Goal: Task Accomplishment & Management: Use online tool/utility

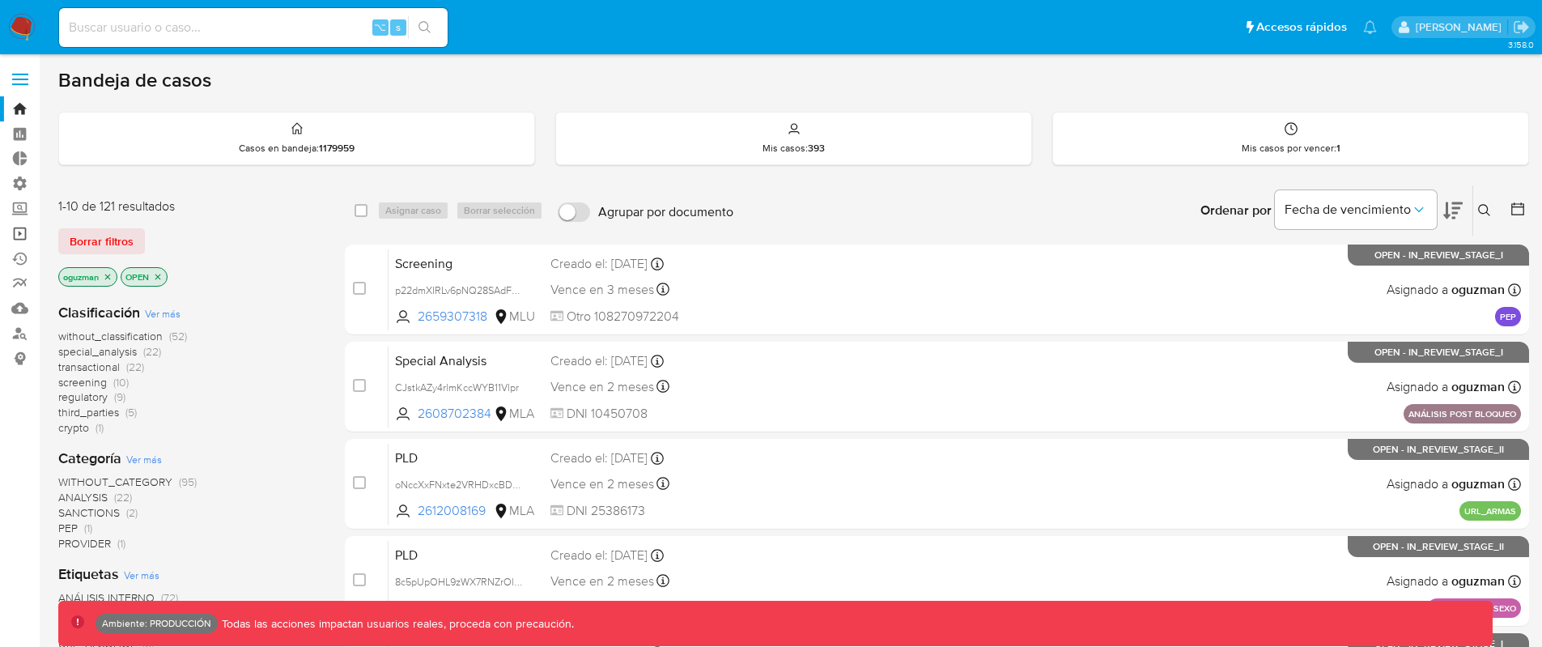
click at [25, 236] on link "Operaciones masivas" at bounding box center [96, 233] width 193 height 25
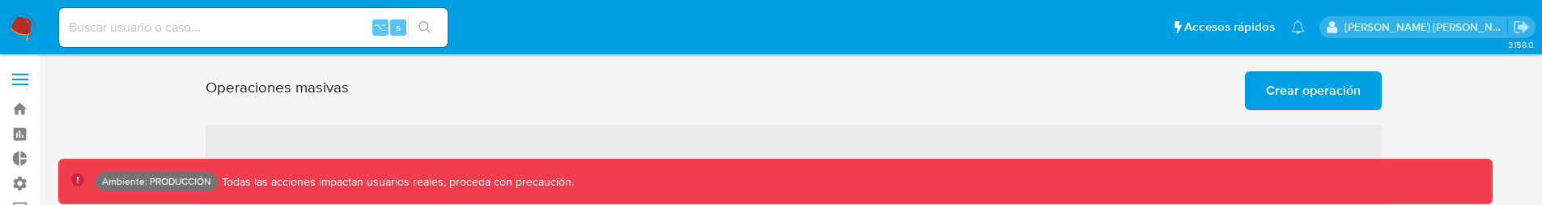
click at [1283, 100] on span "Crear operación" at bounding box center [1313, 91] width 95 height 36
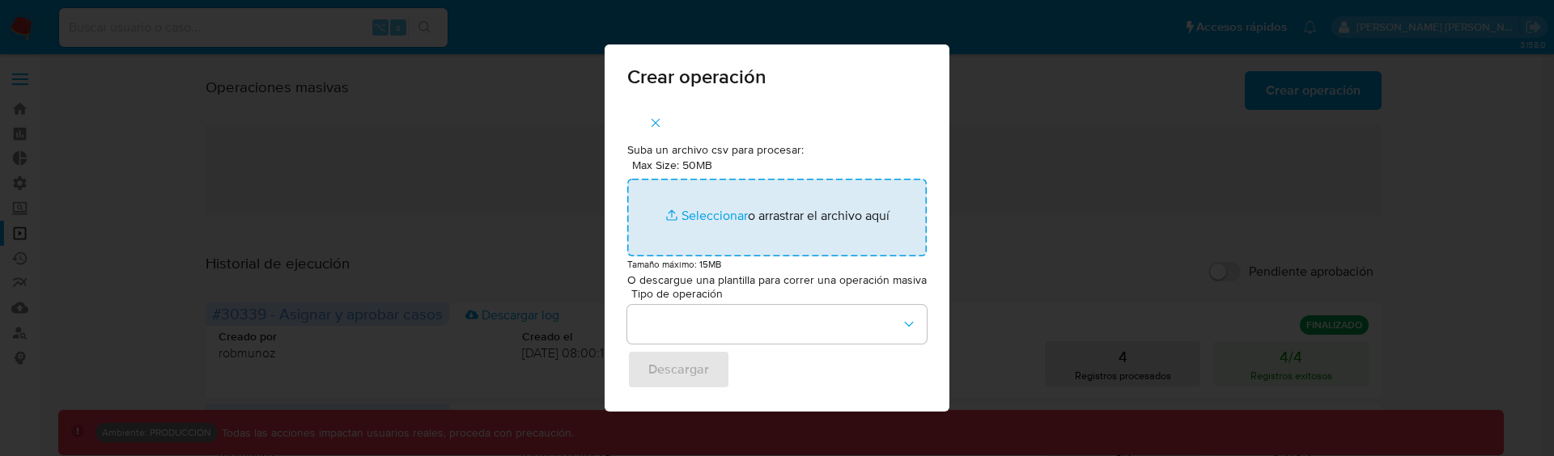
click at [803, 236] on input "Max Size: 50MB Seleccionar archivos" at bounding box center [776, 218] width 299 height 78
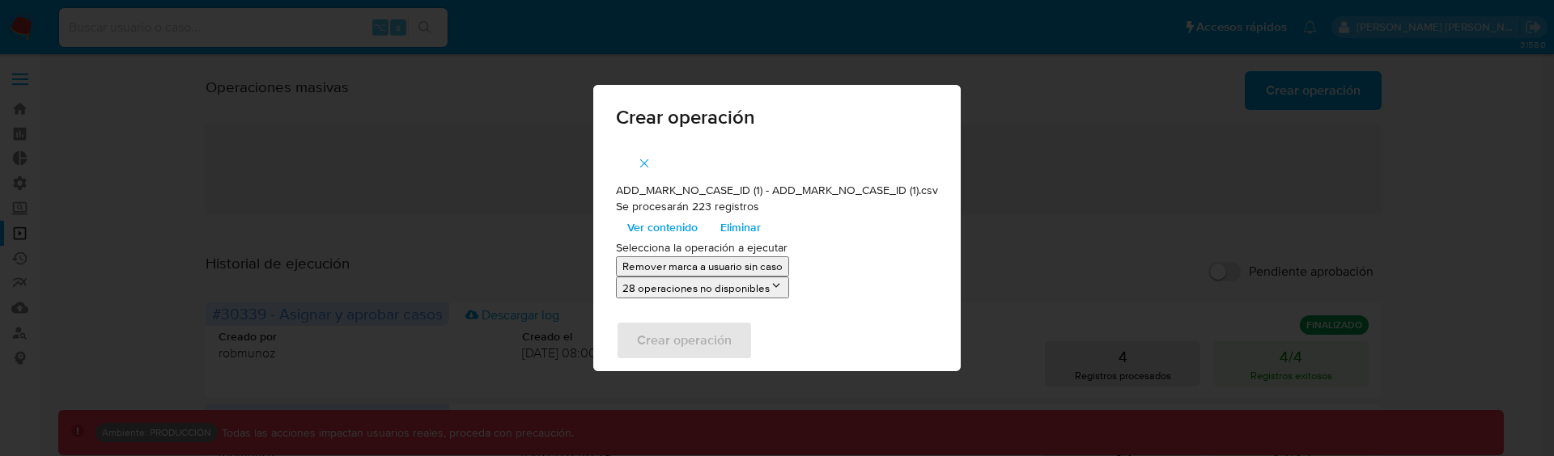
click at [770, 266] on p "Remover marca a usuario sin caso" at bounding box center [702, 266] width 160 height 15
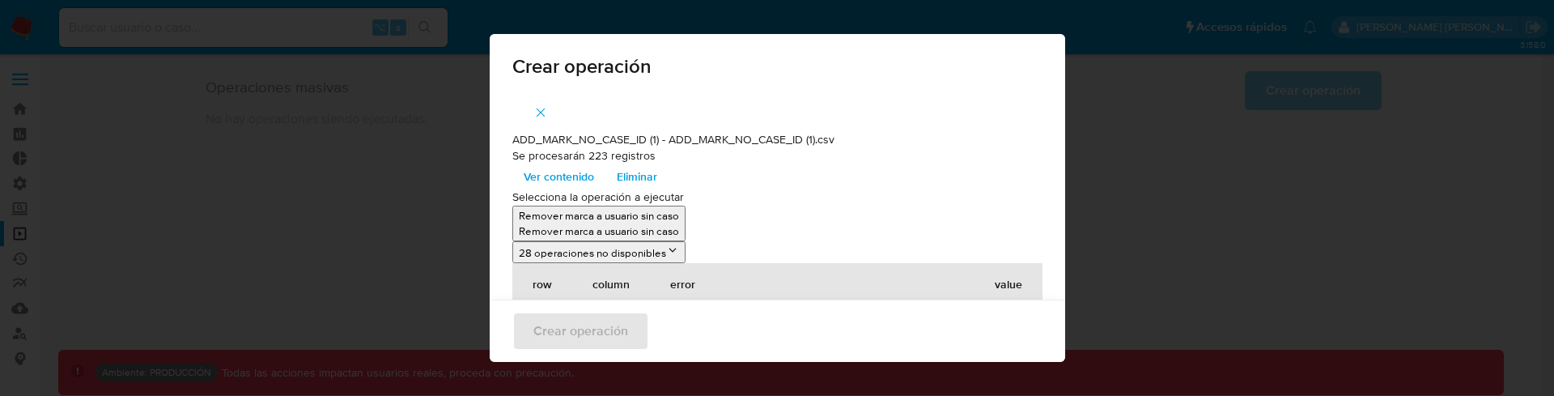
click at [541, 112] on icon "button" at bounding box center [540, 112] width 15 height 15
